Goal: Information Seeking & Learning: Learn about a topic

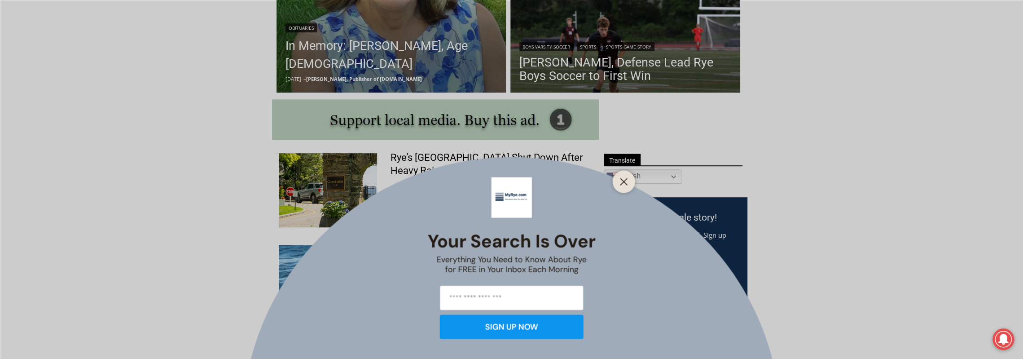
scroll to position [343, 0]
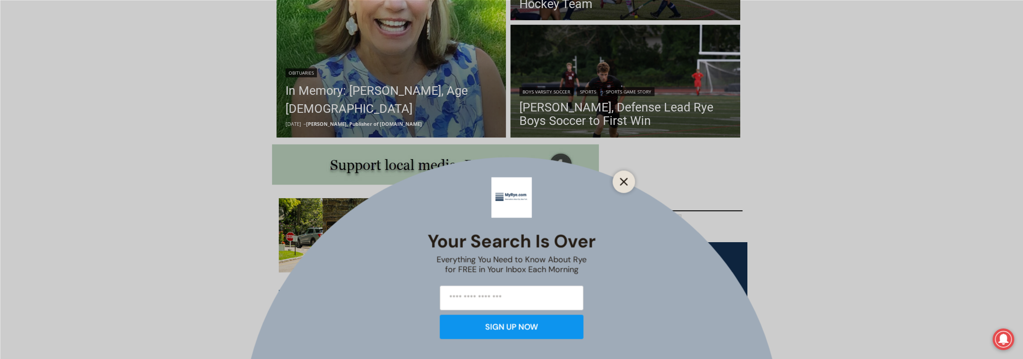
click at [622, 182] on line "Close" at bounding box center [623, 181] width 6 height 6
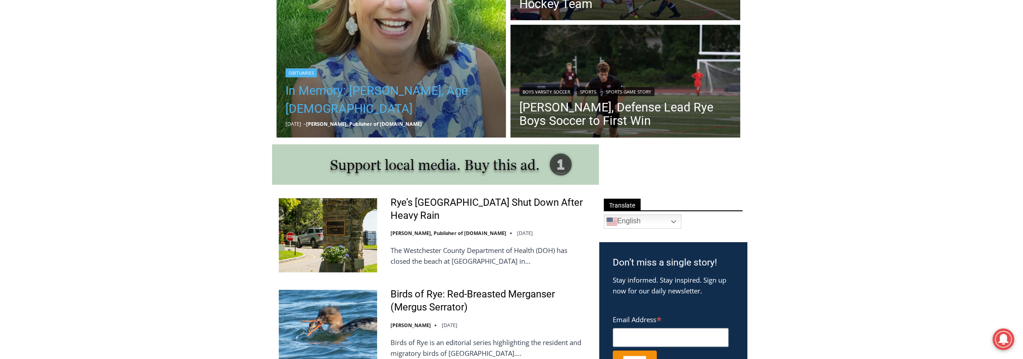
click at [448, 98] on link "In Memory: [PERSON_NAME], Age [DEMOGRAPHIC_DATA]" at bounding box center [391, 100] width 212 height 36
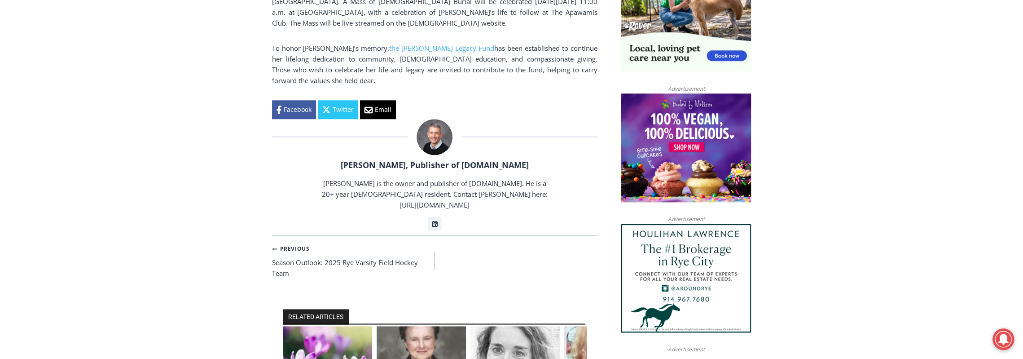
scroll to position [882, 0]
